Goal: Task Accomplishment & Management: Manage account settings

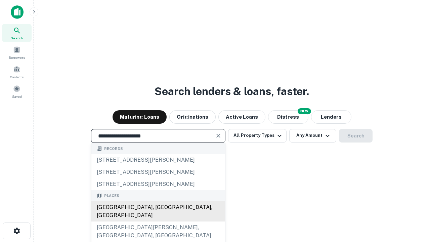
click at [158, 221] on div "Santa Monica, CA, USA" at bounding box center [158, 211] width 134 height 20
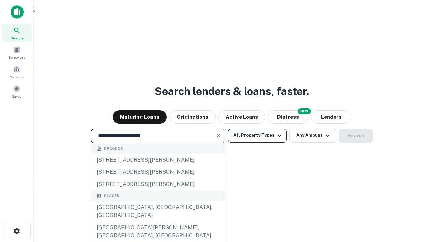
type input "**********"
click at [257, 135] on button "All Property Types" at bounding box center [257, 135] width 58 height 13
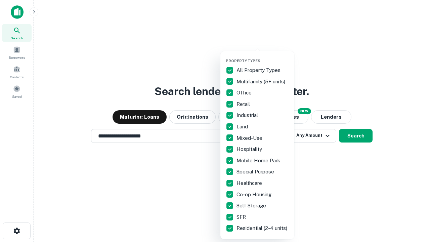
click at [263, 56] on button "button" at bounding box center [263, 56] width 74 height 0
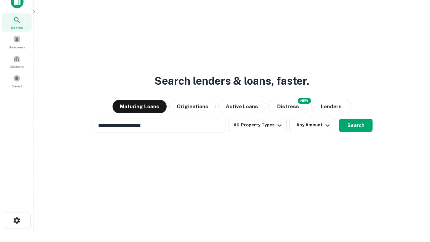
scroll to position [4, 81]
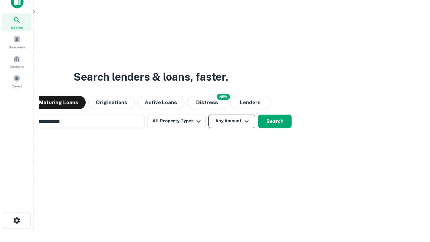
click at [208, 115] on button "Any Amount" at bounding box center [231, 121] width 47 height 13
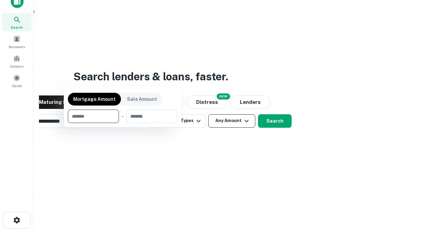
scroll to position [48, 190]
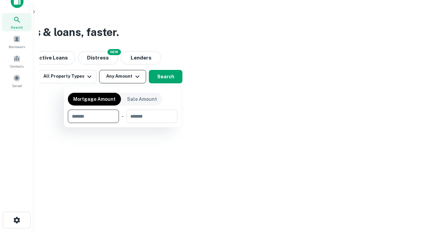
type input "*******"
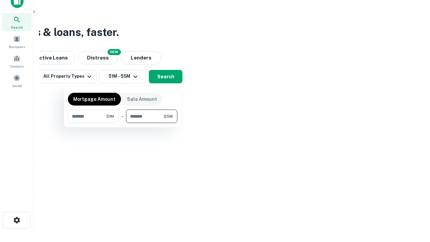
type input "*******"
click at [123, 123] on button "button" at bounding box center [122, 123] width 109 height 0
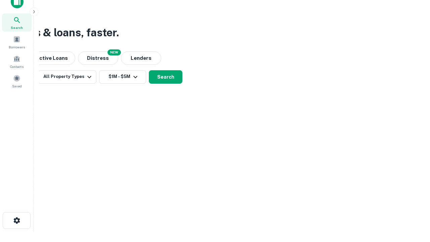
scroll to position [4, 124]
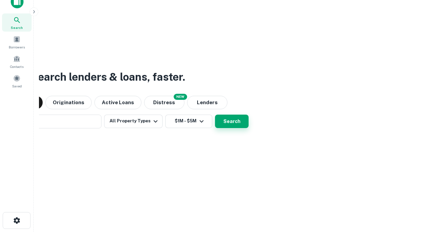
click at [215, 115] on button "Search" at bounding box center [232, 121] width 34 height 13
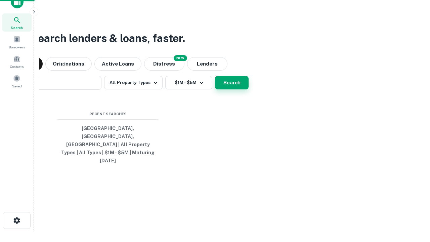
scroll to position [18, 190]
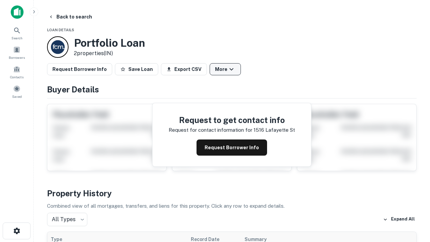
click at [225, 69] on button "More" at bounding box center [225, 69] width 31 height 12
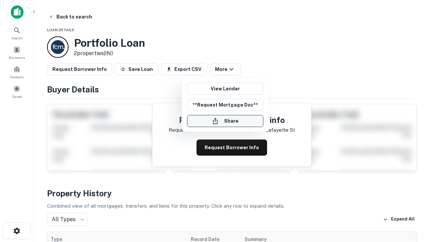
click at [225, 121] on button "Share" at bounding box center [225, 121] width 76 height 12
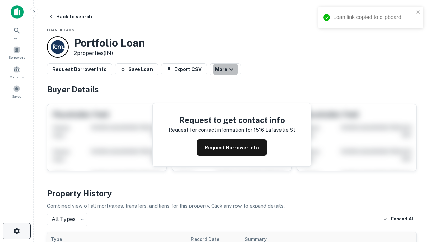
click at [16, 231] on icon "button" at bounding box center [17, 231] width 8 height 8
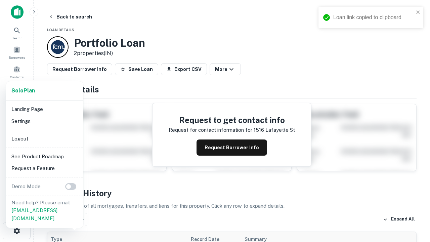
click at [44, 138] on li "Logout" at bounding box center [45, 139] width 72 height 12
